Goal: Navigation & Orientation: Find specific page/section

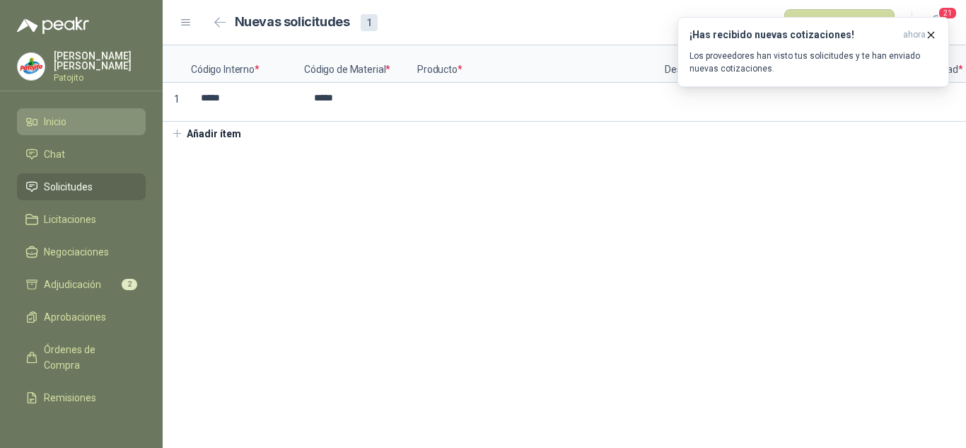
click at [64, 117] on span "Inicio" at bounding box center [55, 122] width 23 height 16
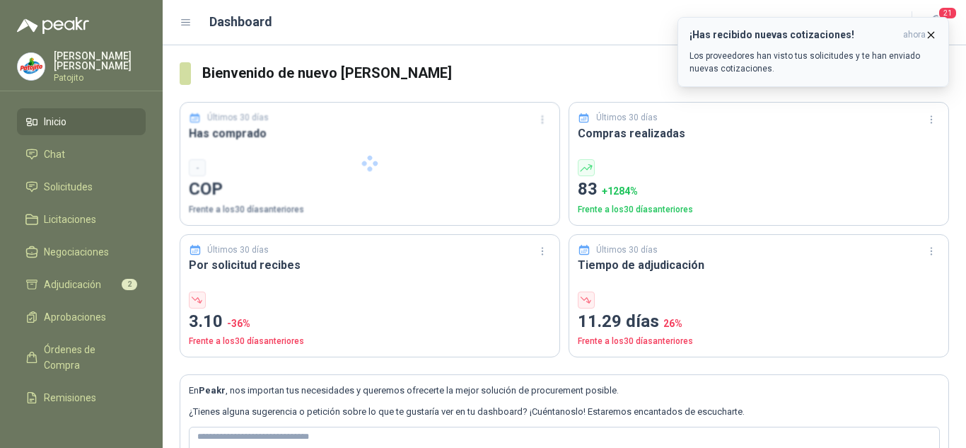
click at [929, 32] on icon "button" at bounding box center [931, 35] width 12 height 12
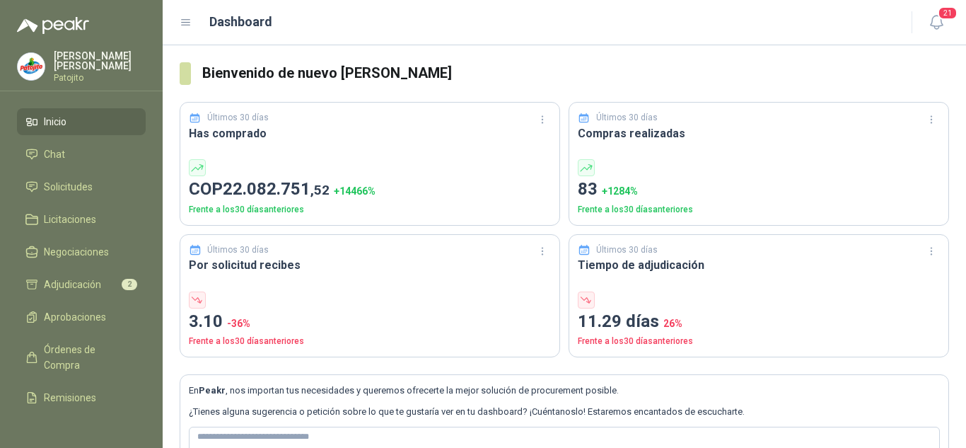
click at [187, 18] on icon at bounding box center [186, 22] width 13 height 13
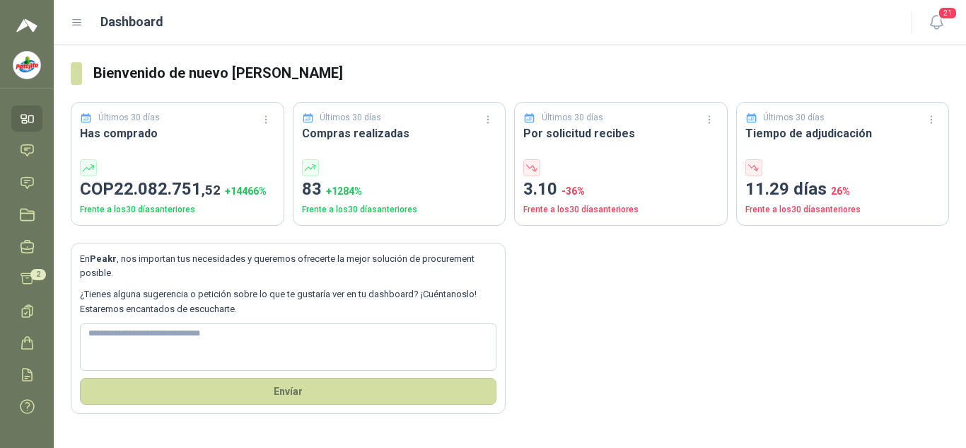
click at [67, 22] on header "Dashboard 21" at bounding box center [510, 22] width 912 height 45
click at [76, 24] on icon at bounding box center [77, 22] width 13 height 13
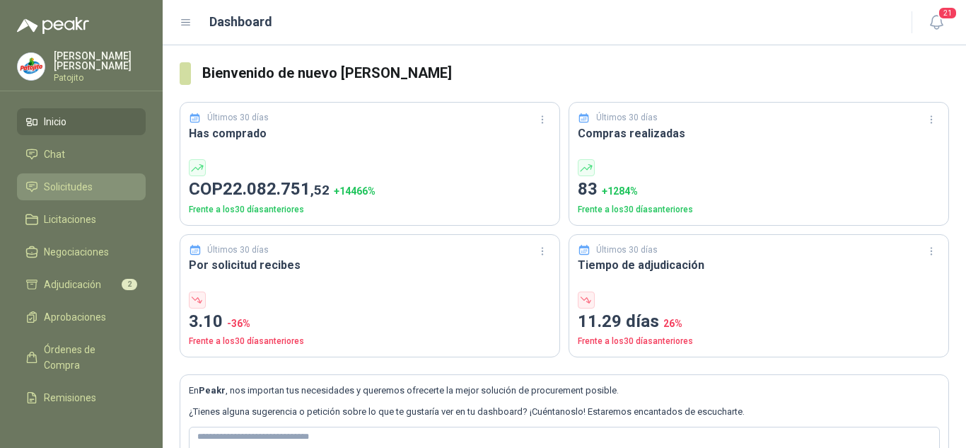
click at [62, 179] on span "Solicitudes" at bounding box center [68, 187] width 49 height 16
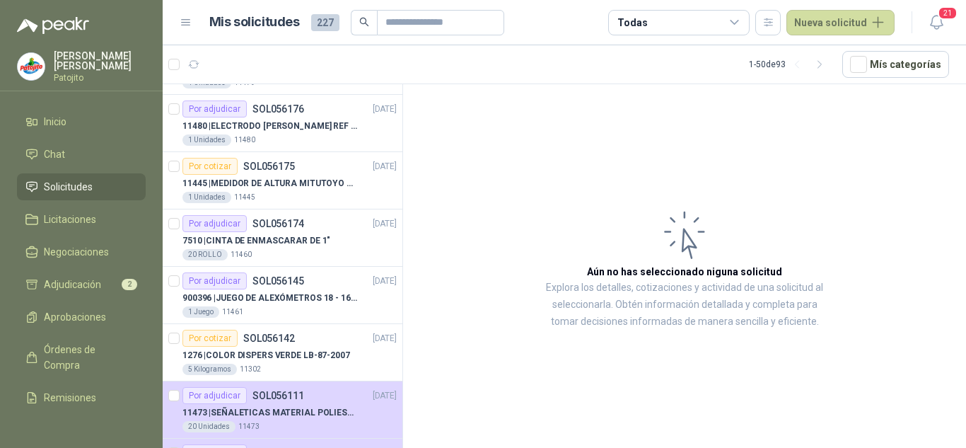
scroll to position [990, 0]
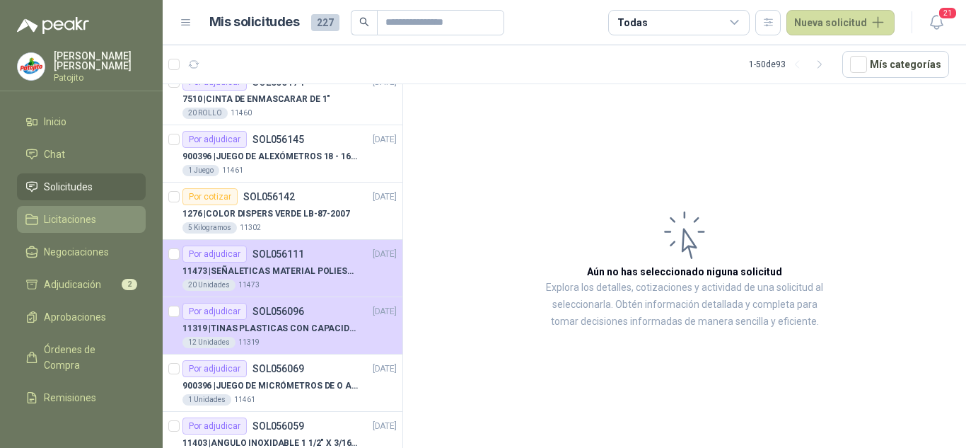
click at [76, 217] on span "Licitaciones" at bounding box center [70, 219] width 52 height 16
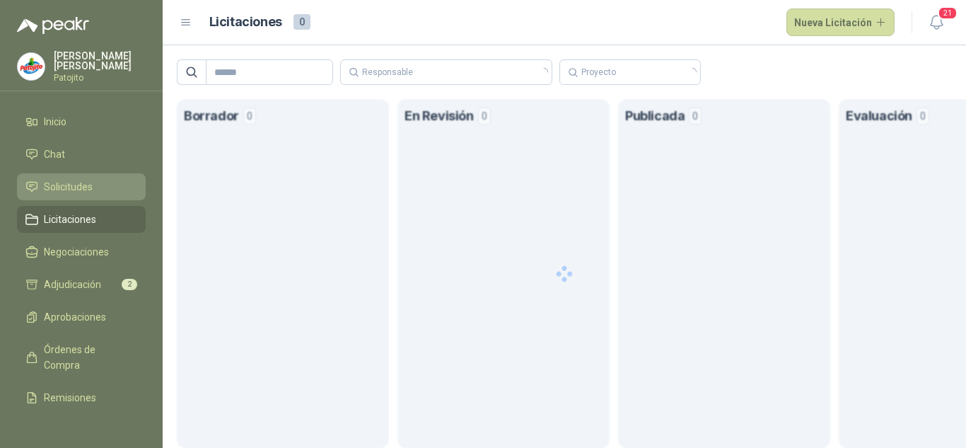
click at [78, 185] on span "Solicitudes" at bounding box center [68, 187] width 49 height 16
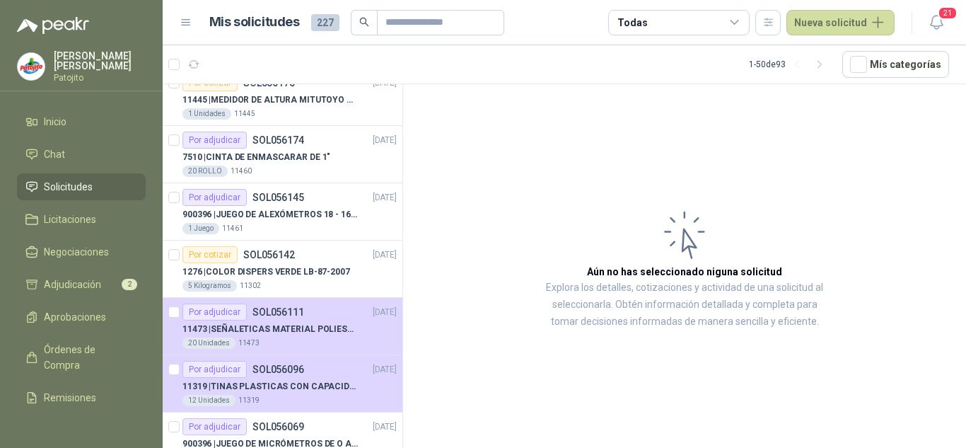
scroll to position [990, 0]
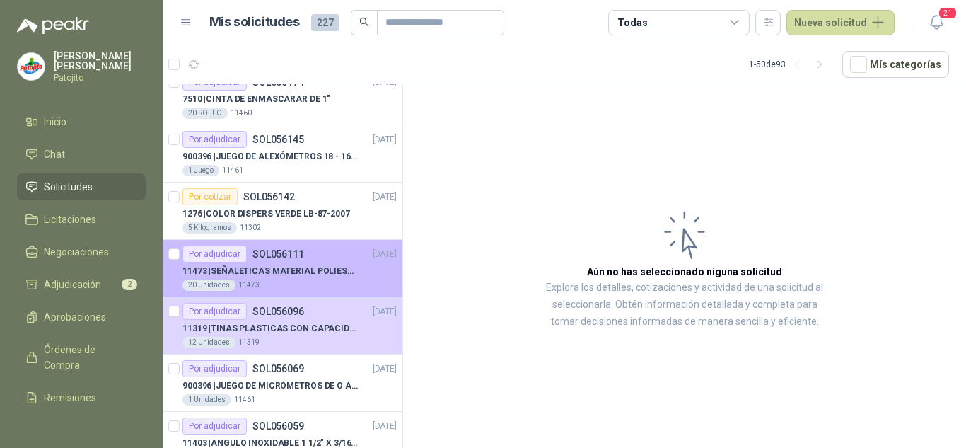
click at [322, 265] on p "11473 | SEÑALETICAS MATERIAL POLIESTILENO CON VINILO LAMINADO CALIBRE 60" at bounding box center [270, 271] width 176 height 13
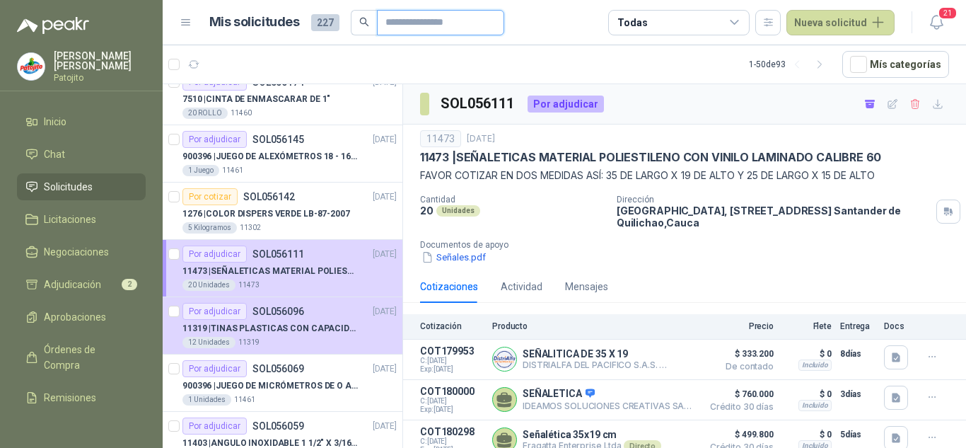
click at [428, 13] on input "text" at bounding box center [435, 23] width 99 height 24
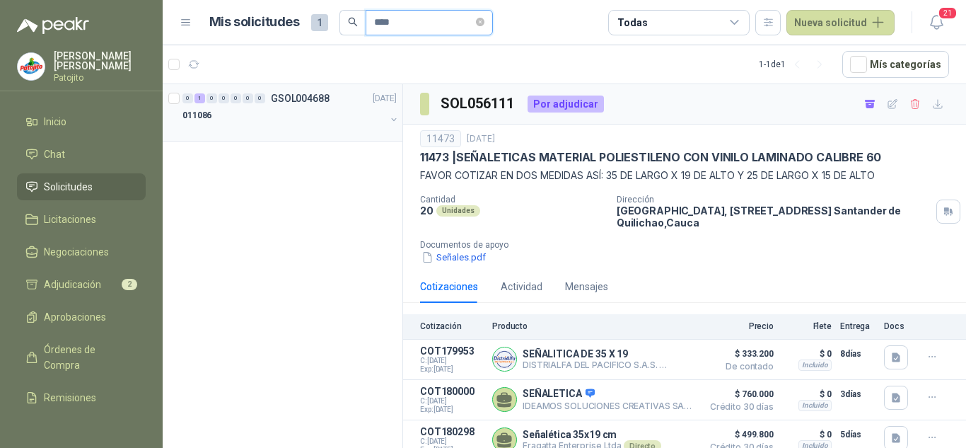
type input "****"
click at [295, 124] on div at bounding box center [283, 129] width 203 height 11
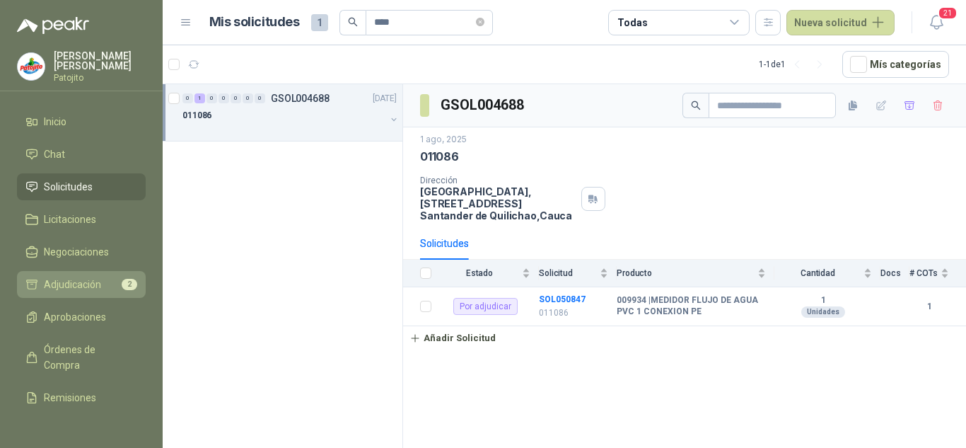
click at [100, 274] on link "Adjudicación 2" at bounding box center [81, 284] width 129 height 27
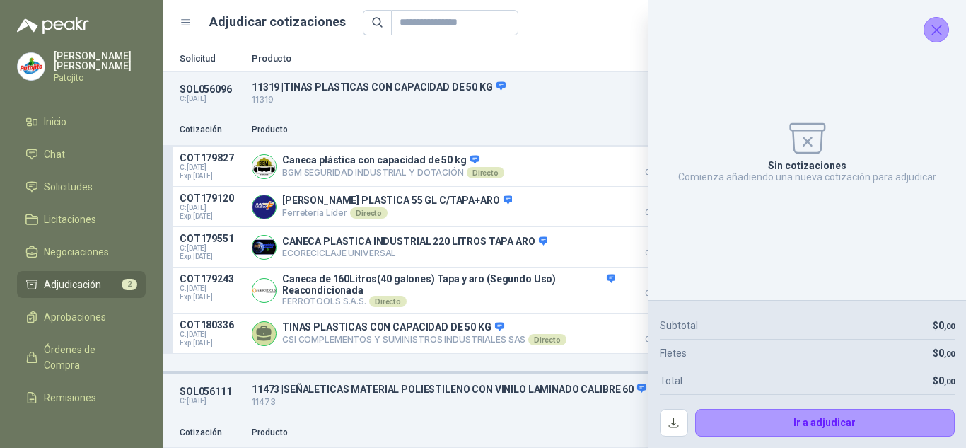
click at [932, 30] on icon "Cerrar" at bounding box center [937, 30] width 18 height 18
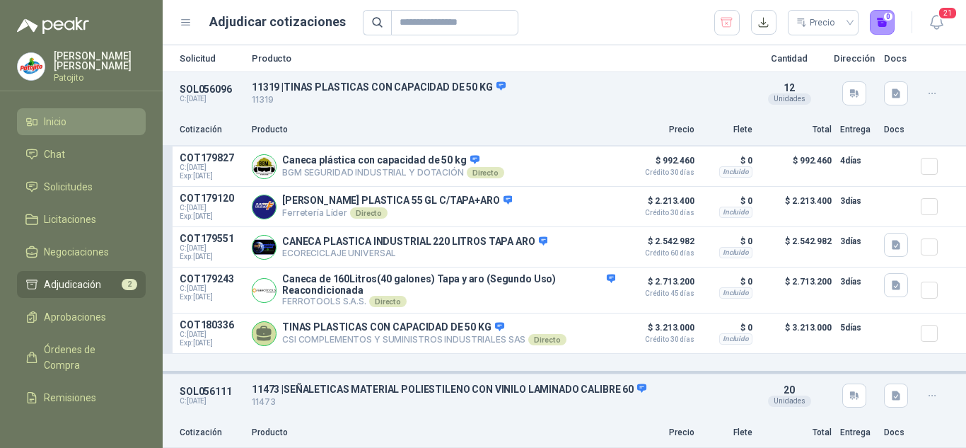
click at [59, 116] on span "Inicio" at bounding box center [55, 122] width 23 height 16
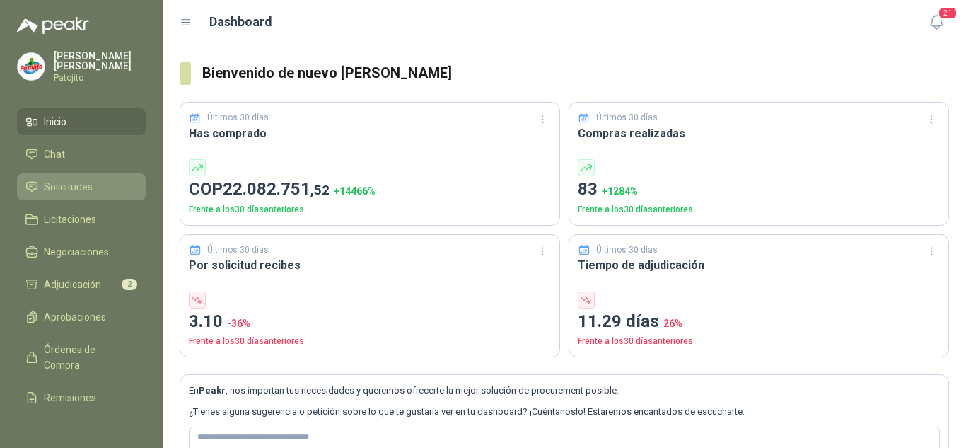
click at [69, 180] on span "Solicitudes" at bounding box center [68, 187] width 49 height 16
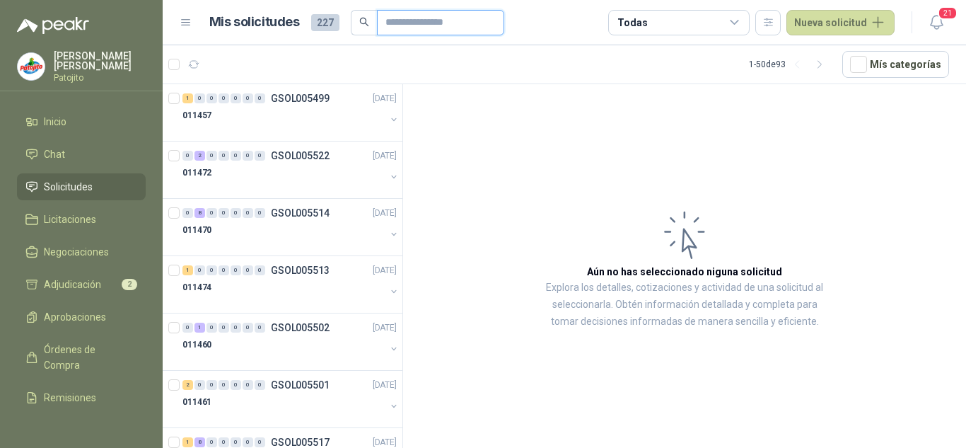
click at [439, 24] on input "text" at bounding box center [435, 23] width 99 height 24
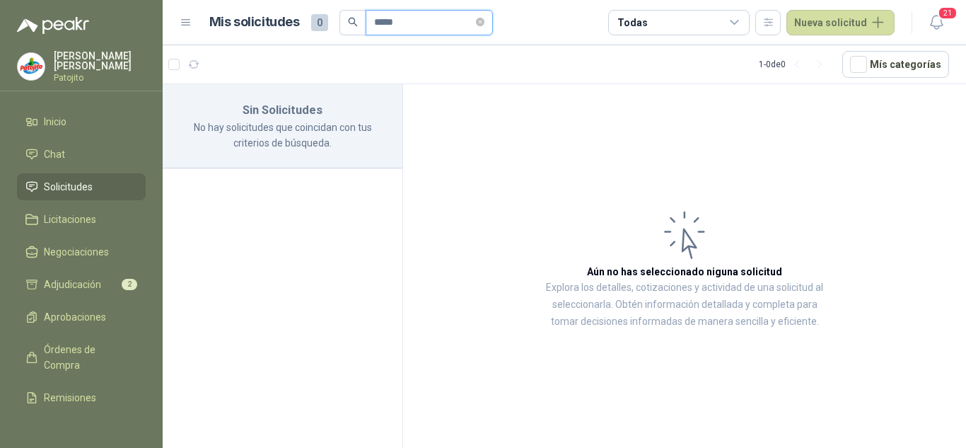
type input "*****"
click at [190, 24] on icon at bounding box center [186, 22] width 13 height 13
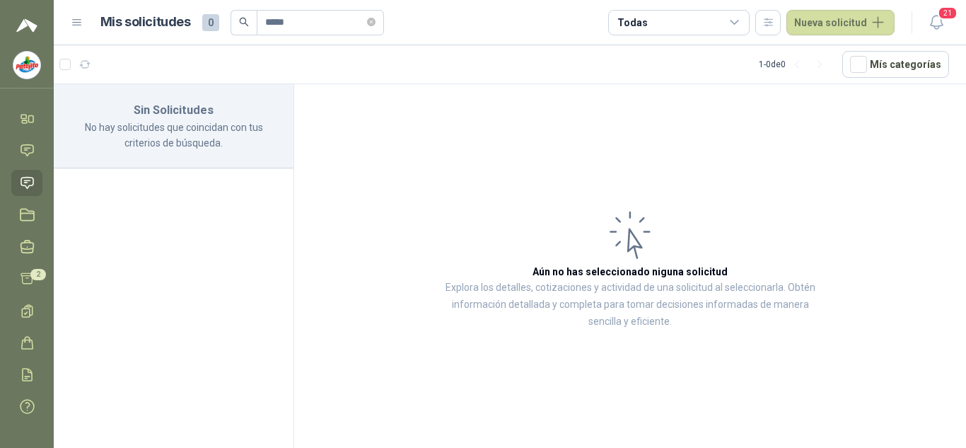
click at [190, 24] on div "Mis solicitudes 0 *****" at bounding box center [242, 22] width 284 height 25
click at [80, 19] on icon at bounding box center [77, 22] width 13 height 13
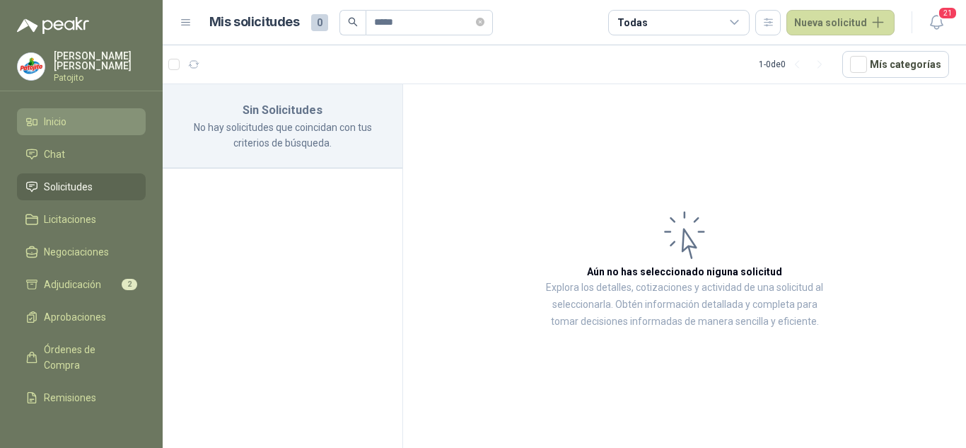
click at [68, 126] on li "Inicio" at bounding box center [81, 122] width 112 height 16
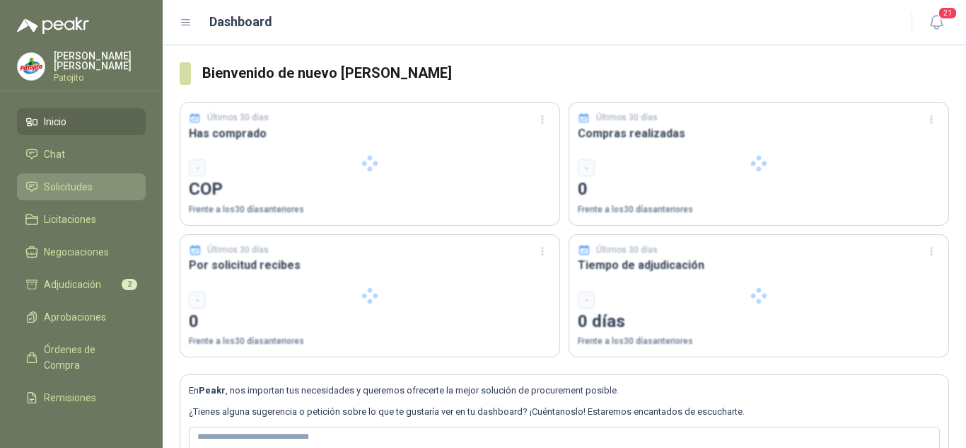
click at [66, 181] on span "Solicitudes" at bounding box center [68, 187] width 49 height 16
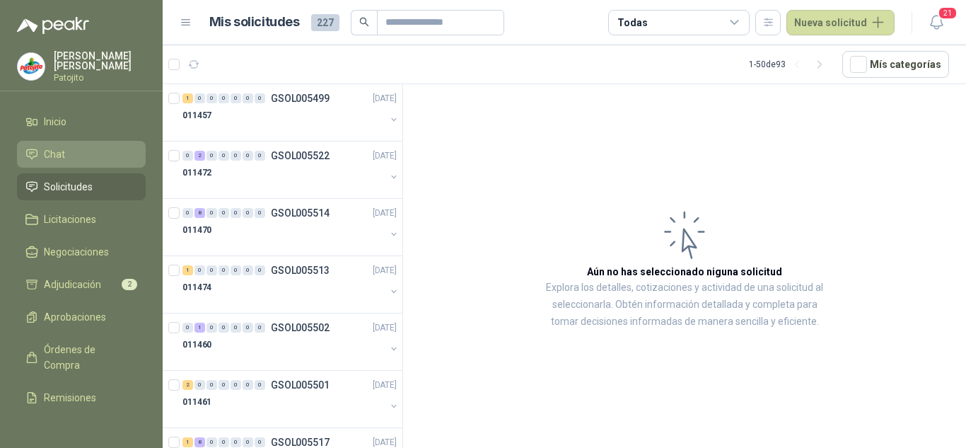
click at [63, 156] on span "Chat" at bounding box center [54, 154] width 21 height 16
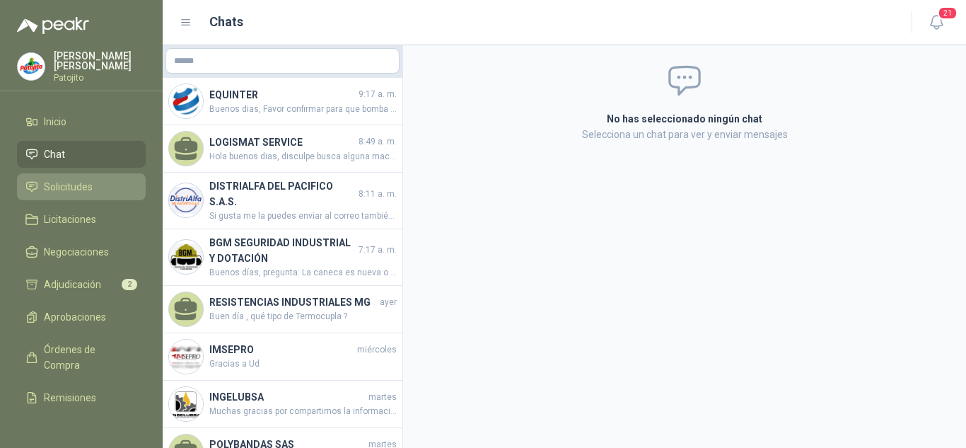
click at [77, 186] on span "Solicitudes" at bounding box center [68, 187] width 49 height 16
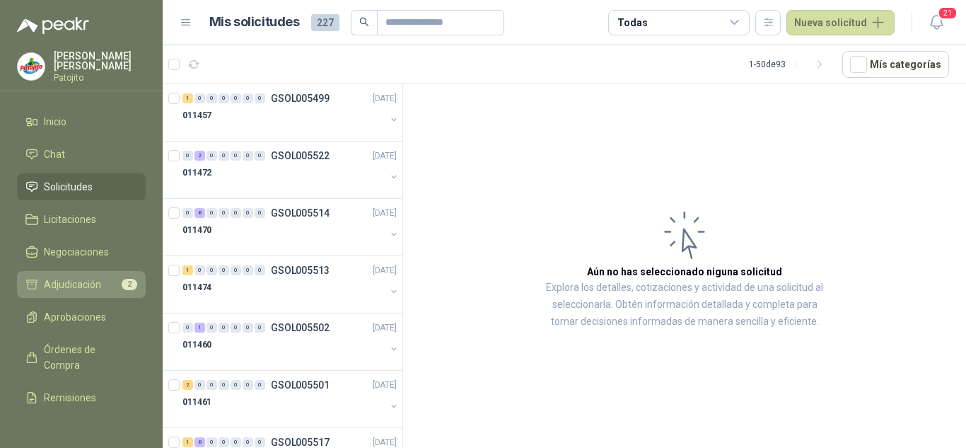
click at [105, 271] on link "Adjudicación 2" at bounding box center [81, 284] width 129 height 27
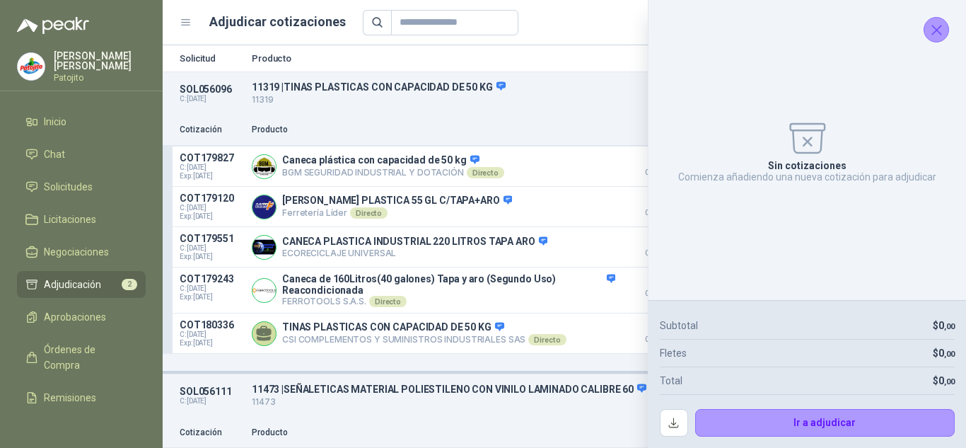
click at [931, 30] on icon "Cerrar" at bounding box center [937, 30] width 18 height 18
